Goal: Navigation & Orientation: Find specific page/section

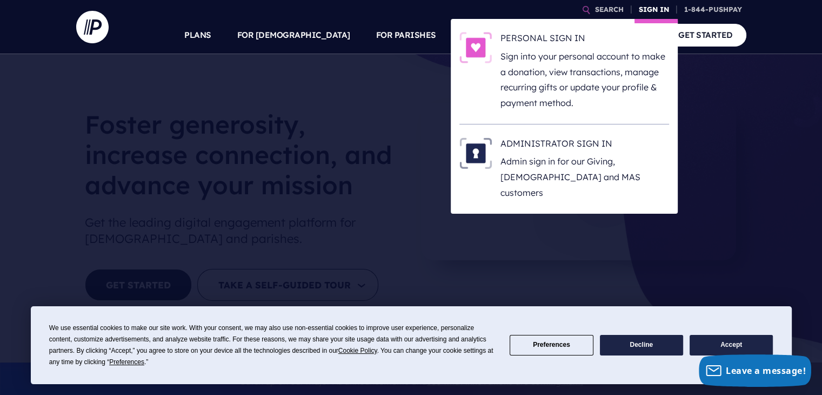
click at [649, 5] on link "SIGN IN" at bounding box center [654, 9] width 39 height 19
click at [575, 142] on h6 "ADMINISTRATOR SIGN IN" at bounding box center [585, 145] width 169 height 16
click at [581, 137] on h6 "ADMINISTRATOR SIGN IN" at bounding box center [585, 145] width 169 height 16
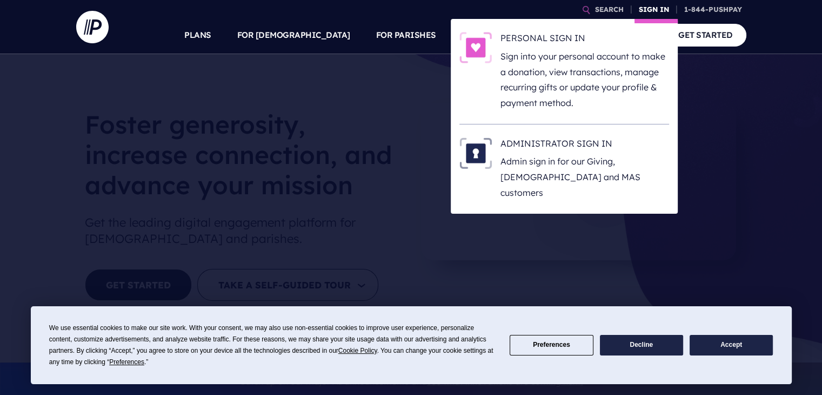
click at [645, 5] on link "SIGN IN" at bounding box center [654, 9] width 39 height 19
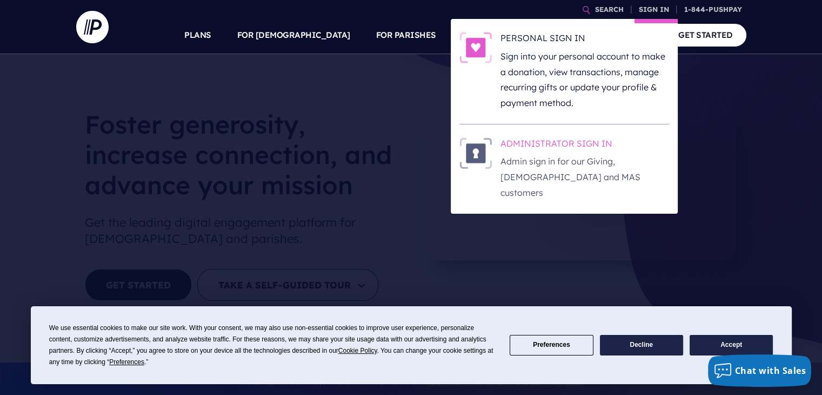
click at [530, 147] on h6 "ADMINISTRATOR SIGN IN" at bounding box center [585, 145] width 169 height 16
